Goal: Task Accomplishment & Management: Manage account settings

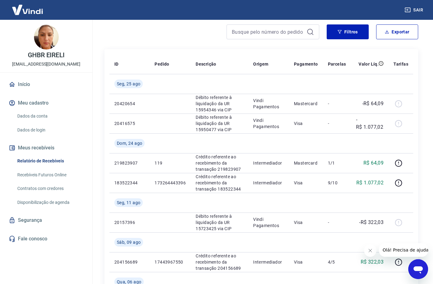
scroll to position [62, 0]
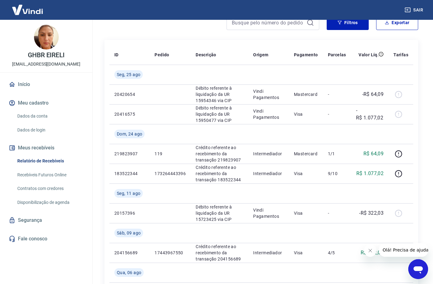
drag, startPoint x: 65, startPoint y: 247, endPoint x: 68, endPoint y: 247, distance: 3.4
click at [65, 247] on div "GHBR EIRELI [EMAIL_ADDRESS][DOMAIN_NAME] Início Meu cadastro Dados da conta Dad…" at bounding box center [46, 149] width 92 height 259
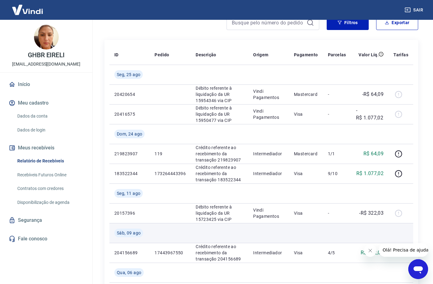
click at [384, 231] on td at bounding box center [369, 233] width 37 height 20
